Goal: Complete application form

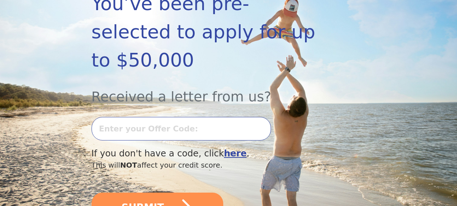
scroll to position [148, 0]
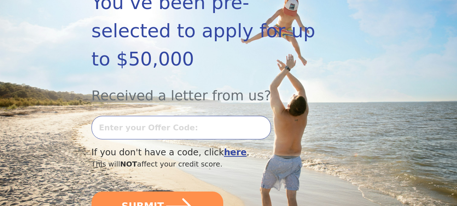
click at [225, 135] on input "text" at bounding box center [182, 128] width 180 height 24
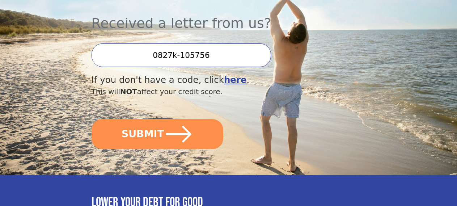
scroll to position [222, 0]
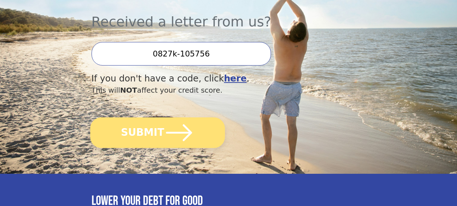
type input "0827k-105756"
click at [175, 145] on icon "submit" at bounding box center [179, 133] width 30 height 30
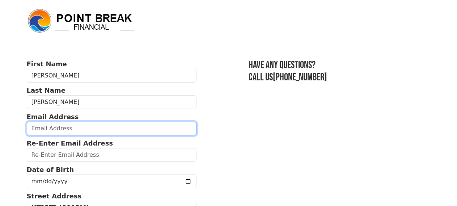
click at [97, 134] on input "email" at bounding box center [112, 129] width 170 height 14
type input "[EMAIL_ADDRESS][DOMAIN_NAME]"
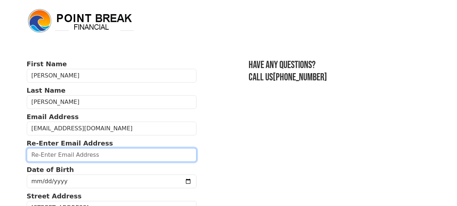
type input "[EMAIL_ADDRESS][DOMAIN_NAME]"
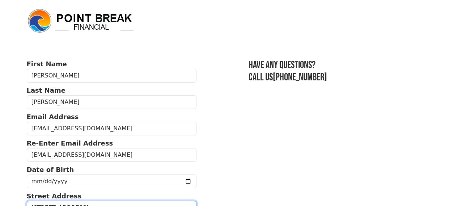
type input "[STREET_ADDRESS]"
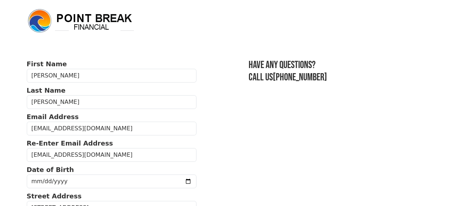
type input "NEWPORT NEWS"
type input "23607"
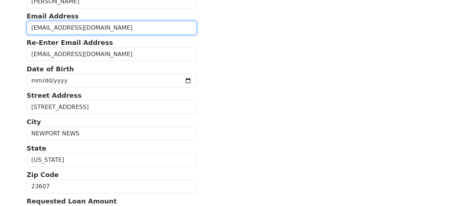
scroll to position [111, 0]
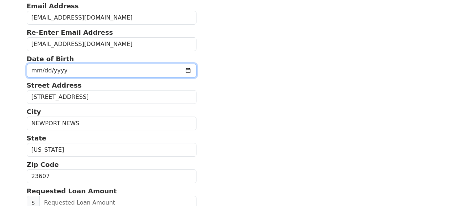
click at [87, 76] on input "date" at bounding box center [112, 71] width 170 height 14
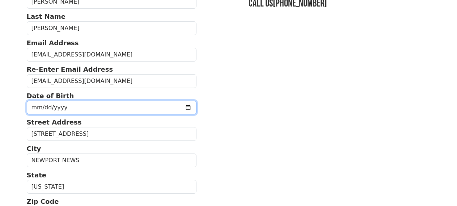
click at [47, 113] on input "date" at bounding box center [112, 108] width 170 height 14
type input "[DATE]"
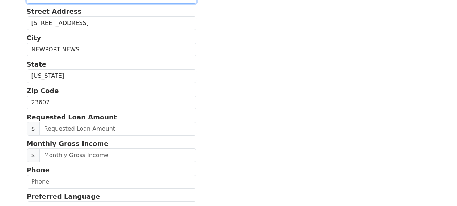
scroll to position [222, 0]
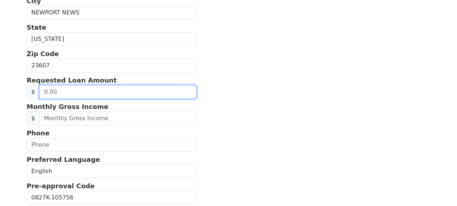
click at [115, 99] on input "text" at bounding box center [117, 92] width 157 height 14
type input "20,000.00"
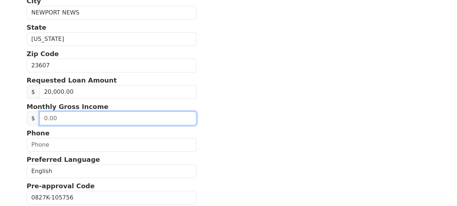
click at [85, 125] on input "text" at bounding box center [117, 118] width 157 height 14
type input "6,095.00"
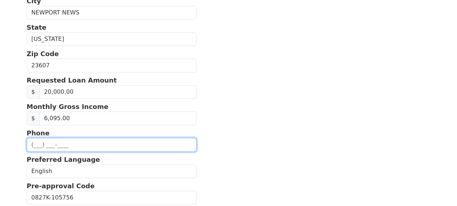
click at [80, 152] on input "text" at bounding box center [112, 145] width 170 height 14
type input "[PHONE_NUMBER]"
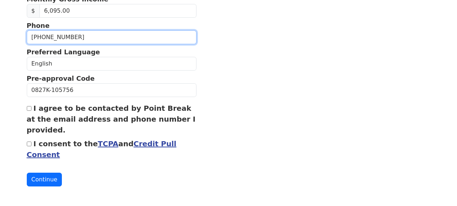
scroll to position [347, 0]
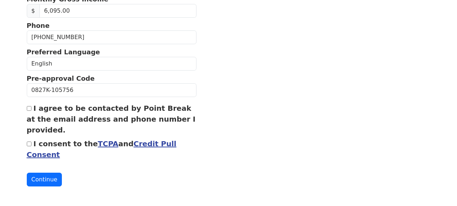
click at [30, 107] on input "I agree to be contacted by Point Break at the email address and phone number I …" at bounding box center [29, 108] width 5 height 5
checkbox input "true"
click at [29, 142] on input "I consent to the TCPA and Credit Pull Consent" at bounding box center [29, 144] width 5 height 5
checkbox input "true"
click at [48, 176] on button "Continue" at bounding box center [44, 180] width 35 height 14
